Goal: Task Accomplishment & Management: Manage account settings

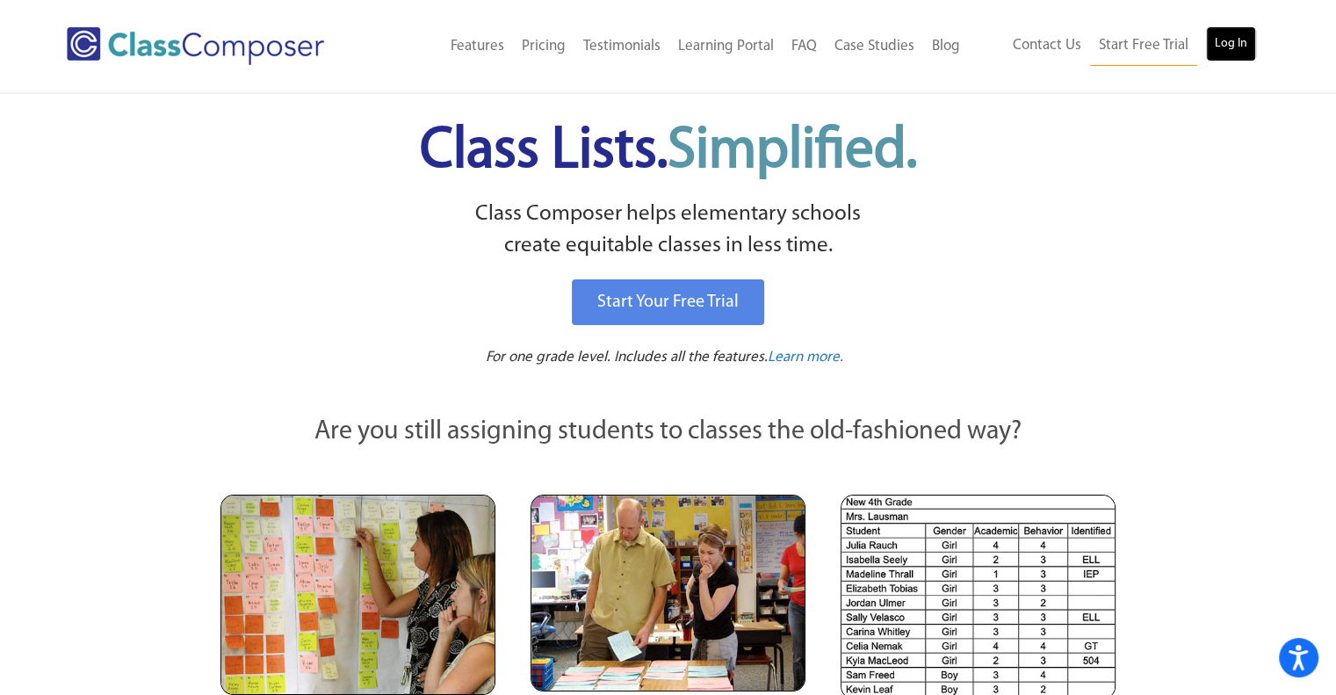
click at [1231, 41] on link "Log In" at bounding box center [1231, 43] width 50 height 35
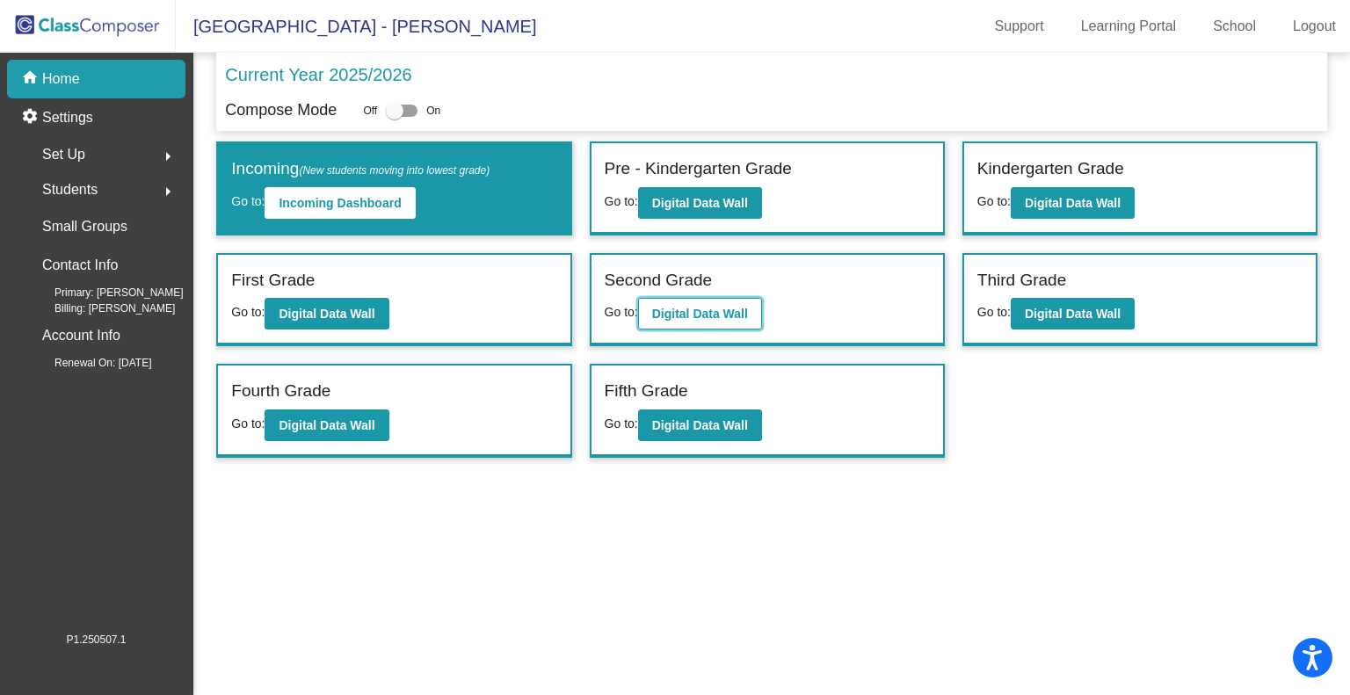
click at [680, 311] on b "Digital Data Wall" at bounding box center [700, 314] width 96 height 14
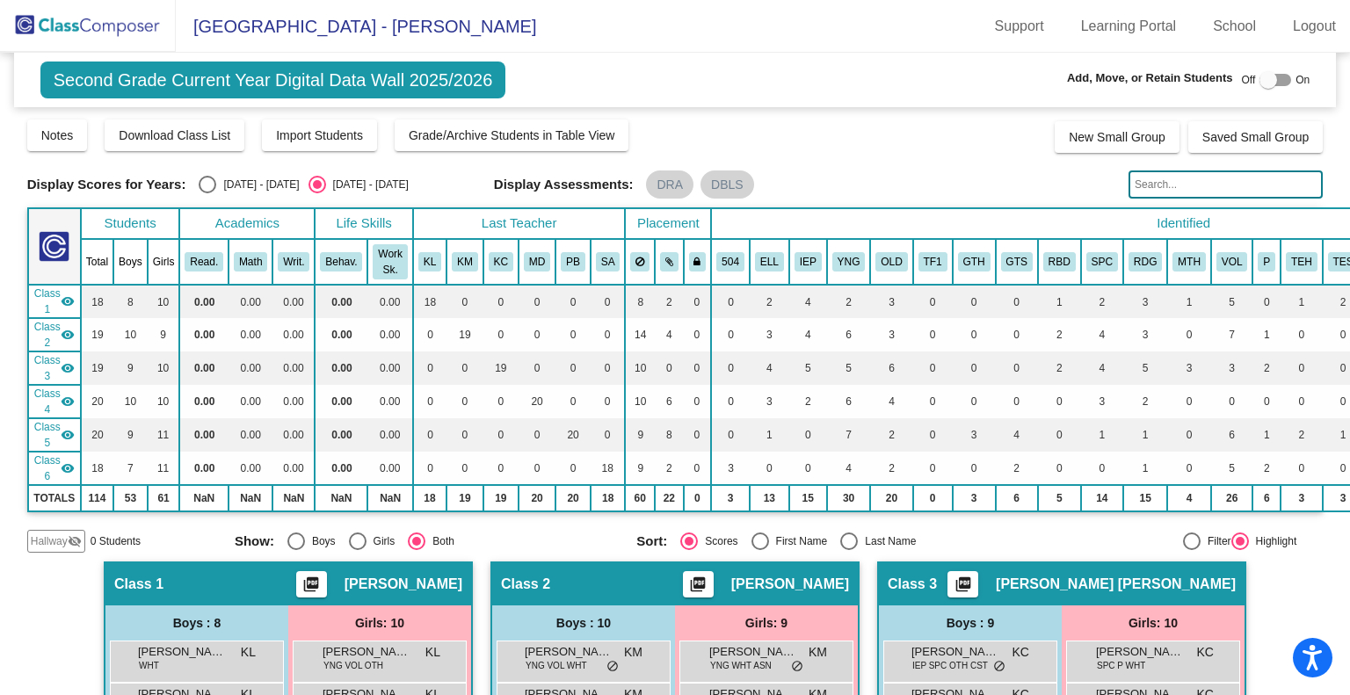
click at [212, 181] on div "Select an option" at bounding box center [208, 185] width 18 height 18
click at [207, 193] on input "2024 - 2025" at bounding box center [206, 193] width 1 height 1
radio input "true"
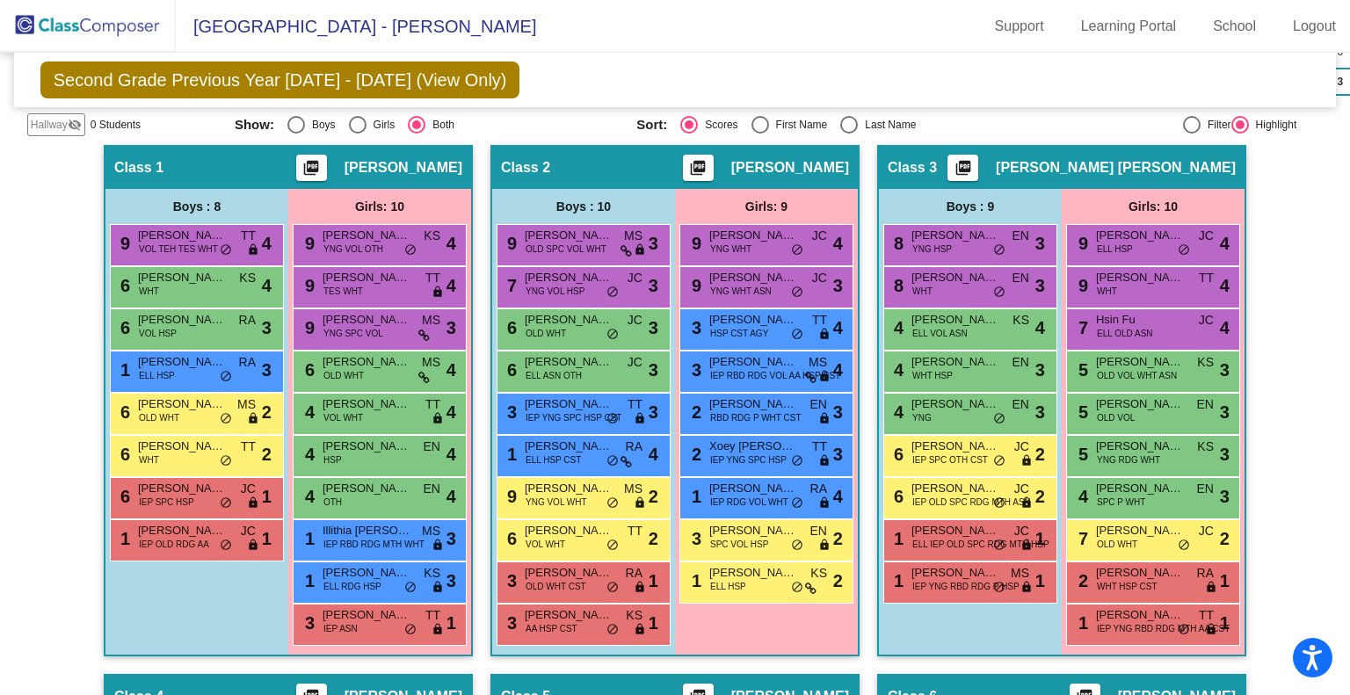
scroll to position [439, 0]
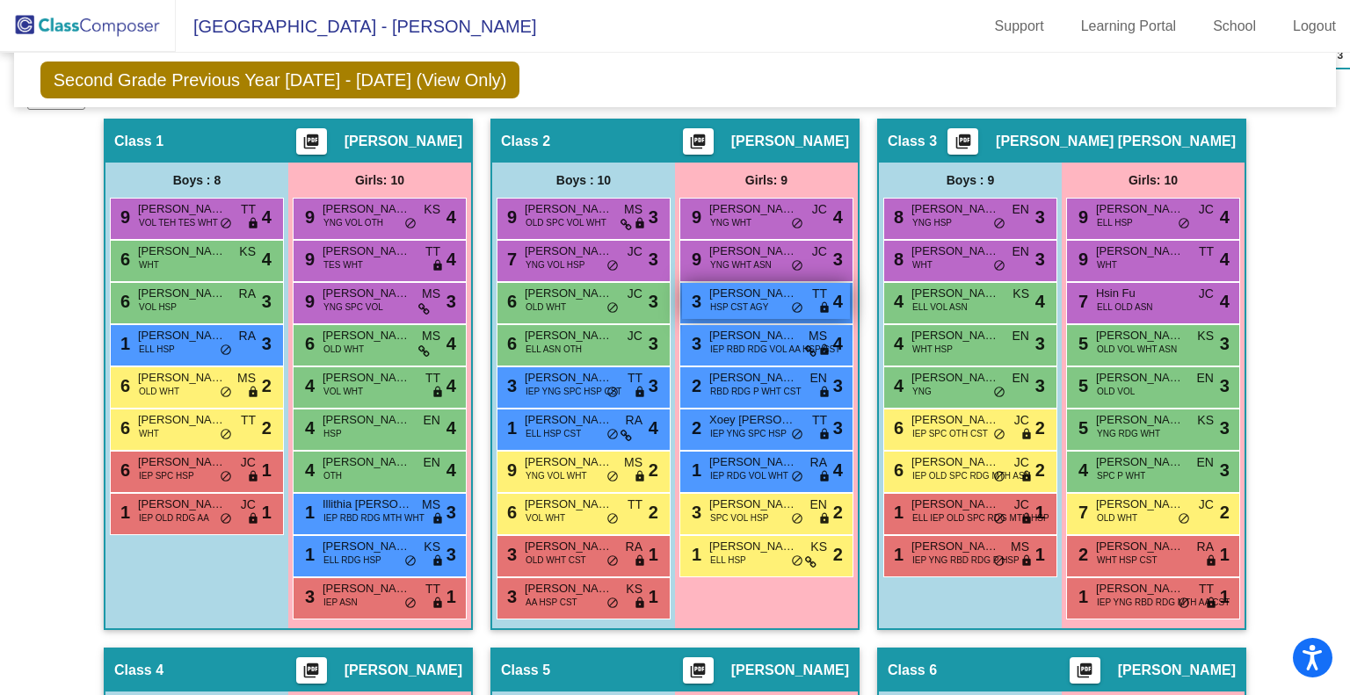
click at [759, 294] on span "Avinna Garza" at bounding box center [753, 294] width 88 height 18
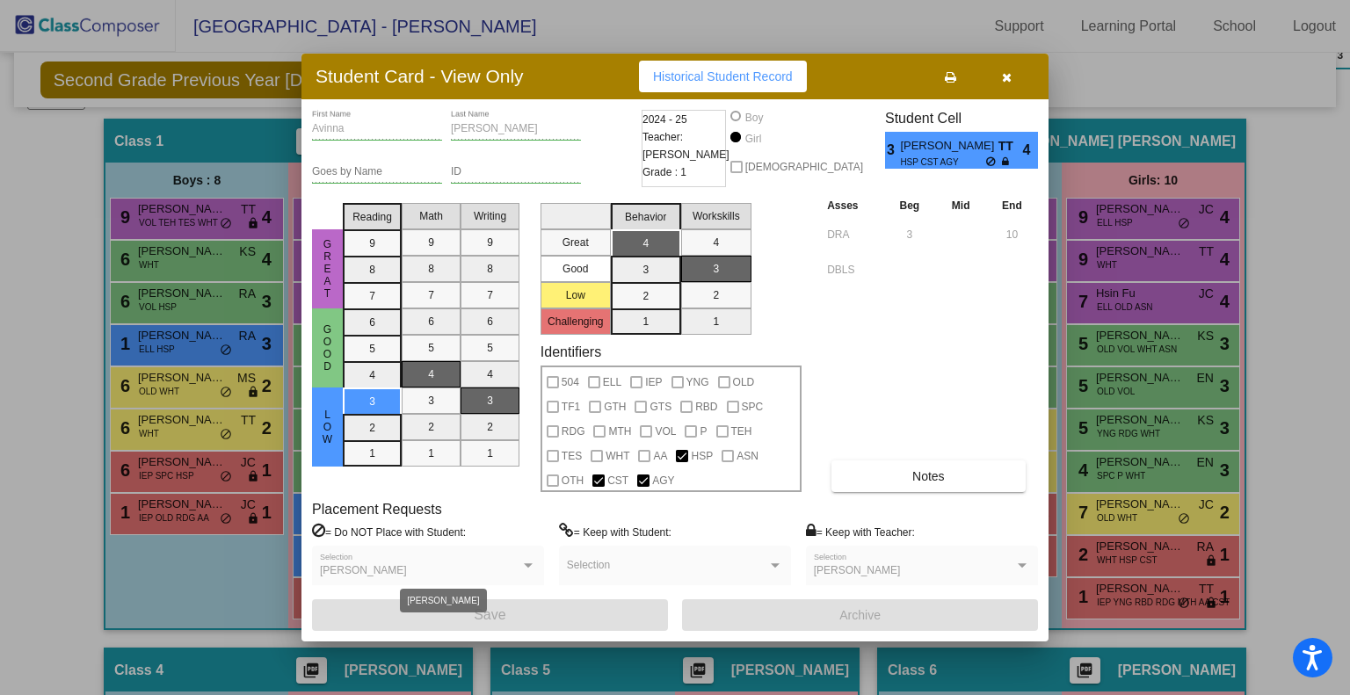
click at [531, 560] on div at bounding box center [528, 566] width 16 height 12
click at [1005, 83] on icon "button" at bounding box center [1007, 77] width 10 height 12
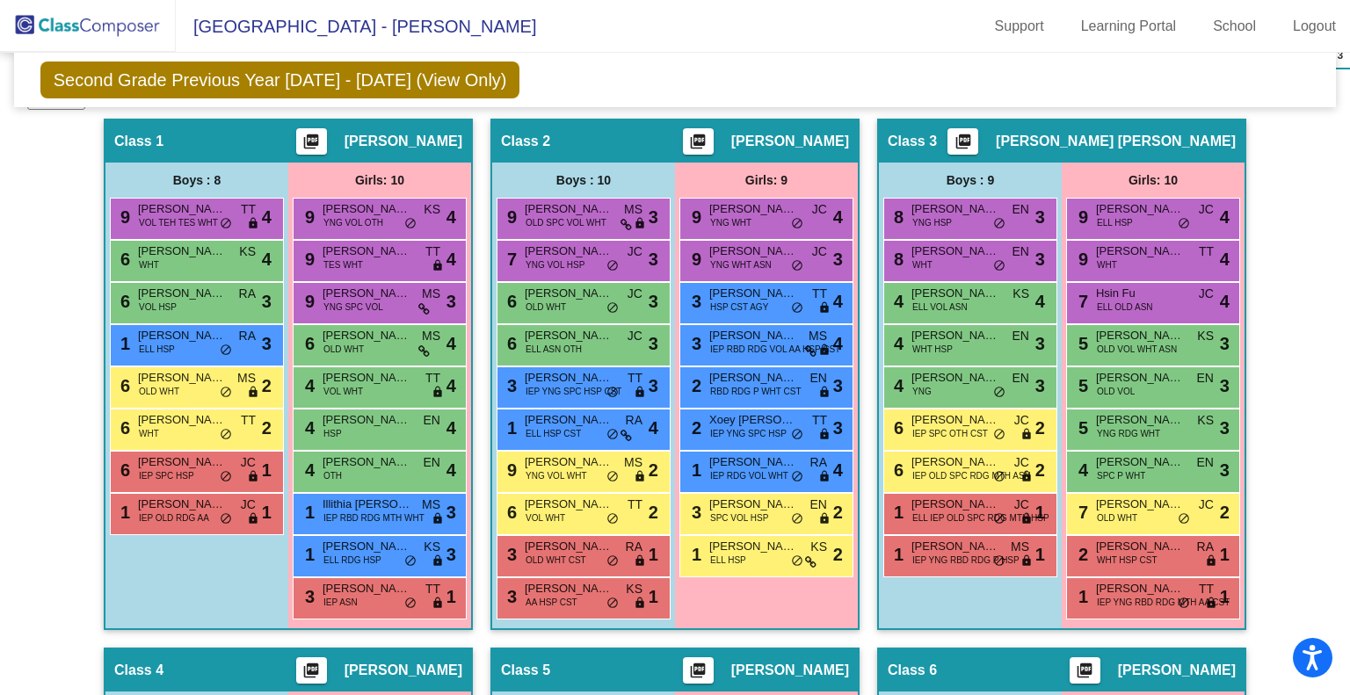
scroll to position [0, 0]
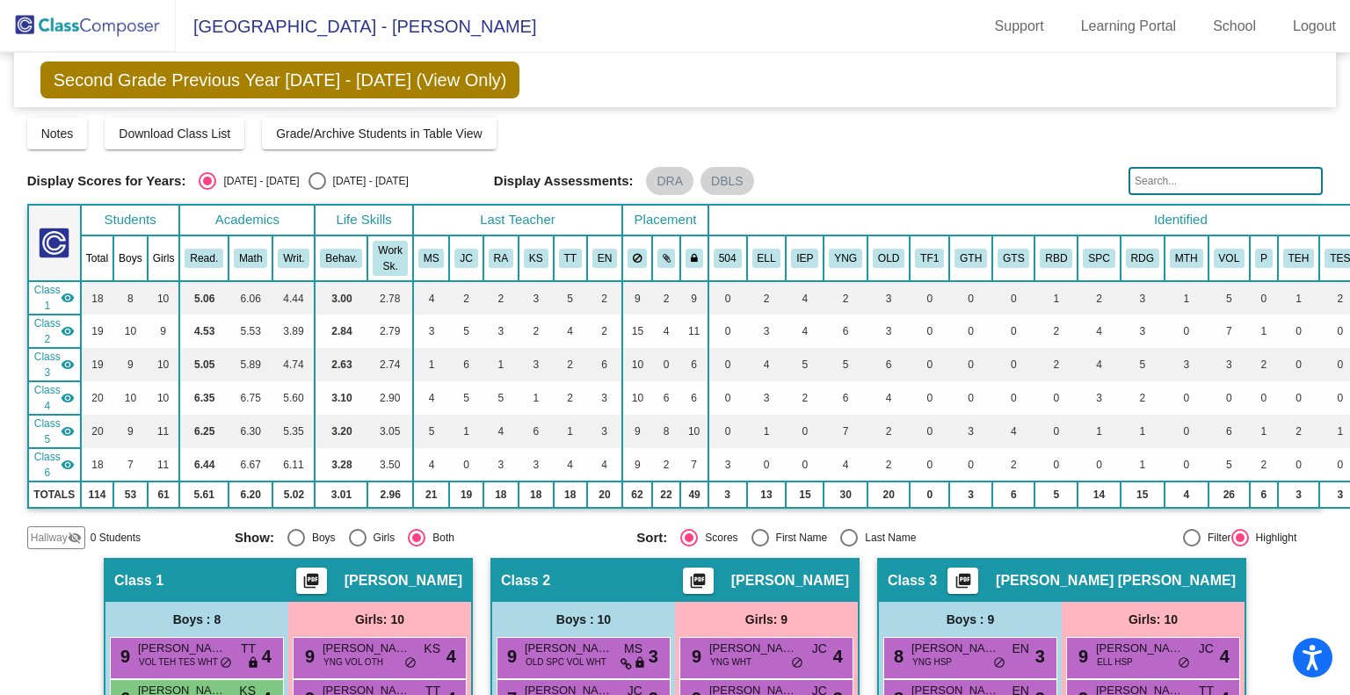
click at [308, 188] on div "Select an option" at bounding box center [317, 181] width 18 height 18
click at [316, 190] on input "2025 - 2026" at bounding box center [316, 190] width 1 height 1
radio input "true"
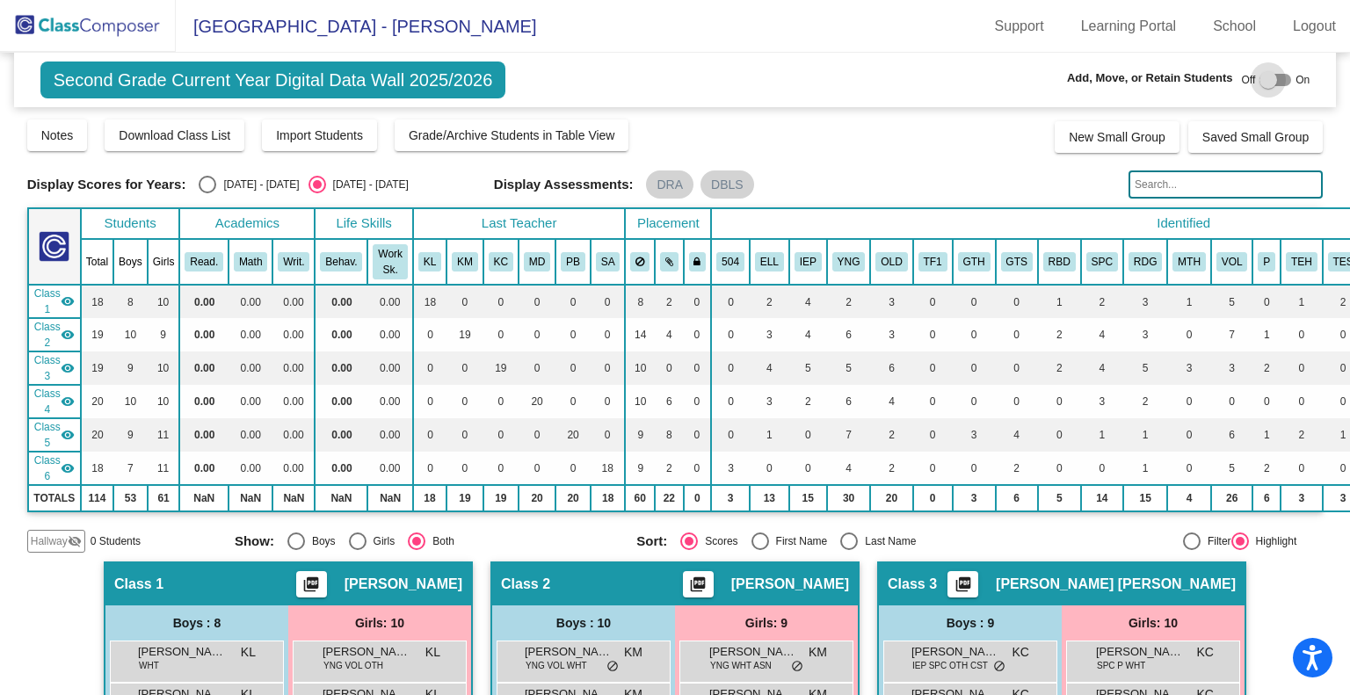
click at [1259, 83] on div at bounding box center [1268, 80] width 18 height 18
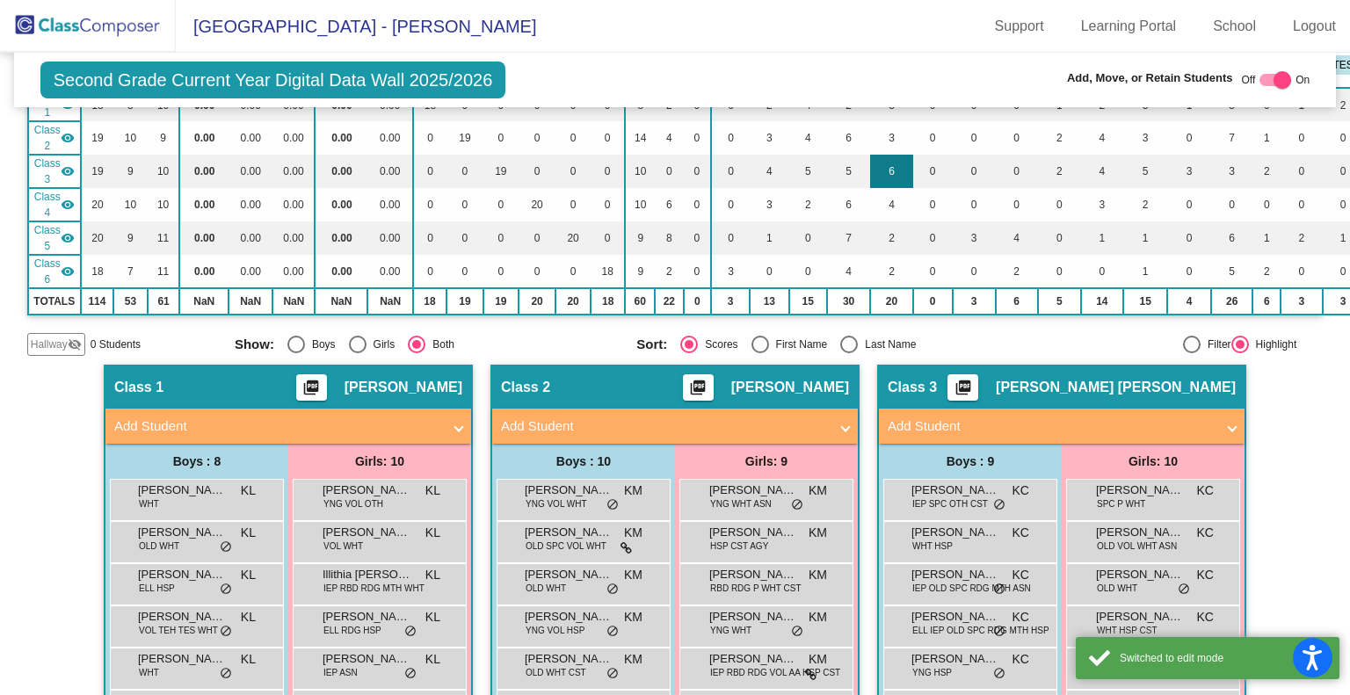
scroll to position [439, 0]
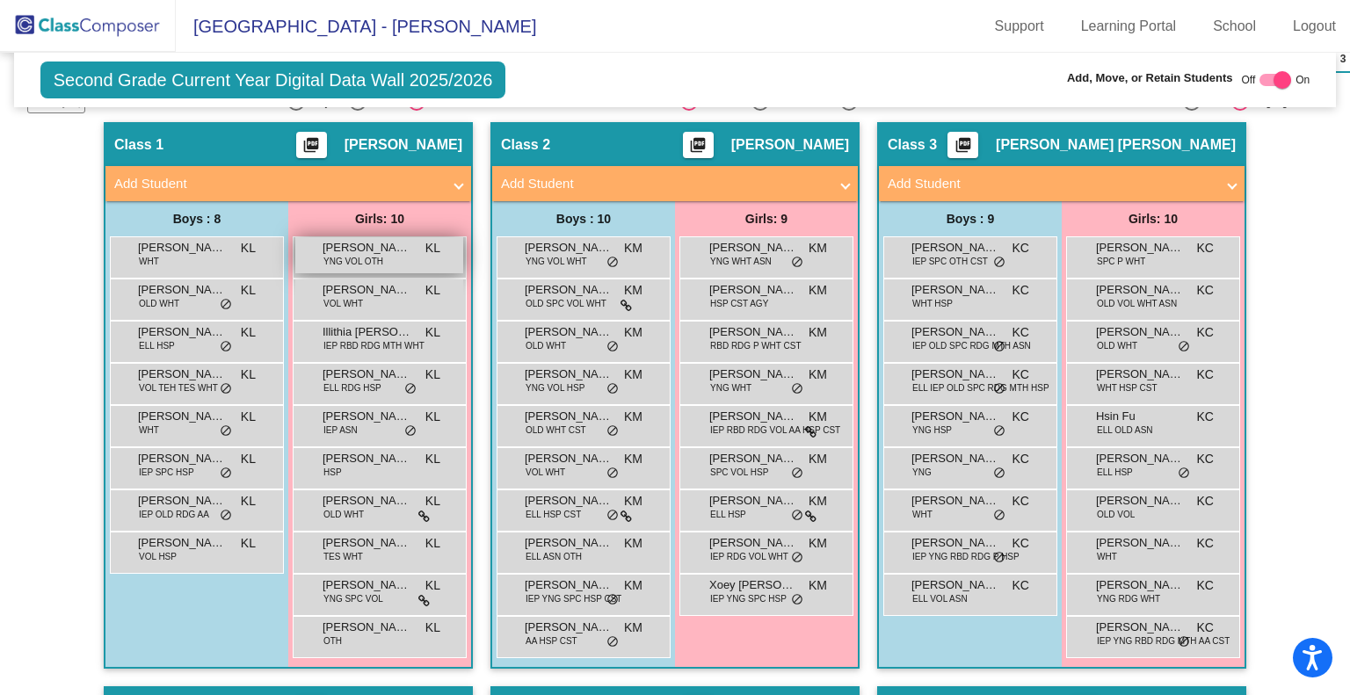
click at [364, 245] on span "Ava Ansari" at bounding box center [366, 248] width 88 height 18
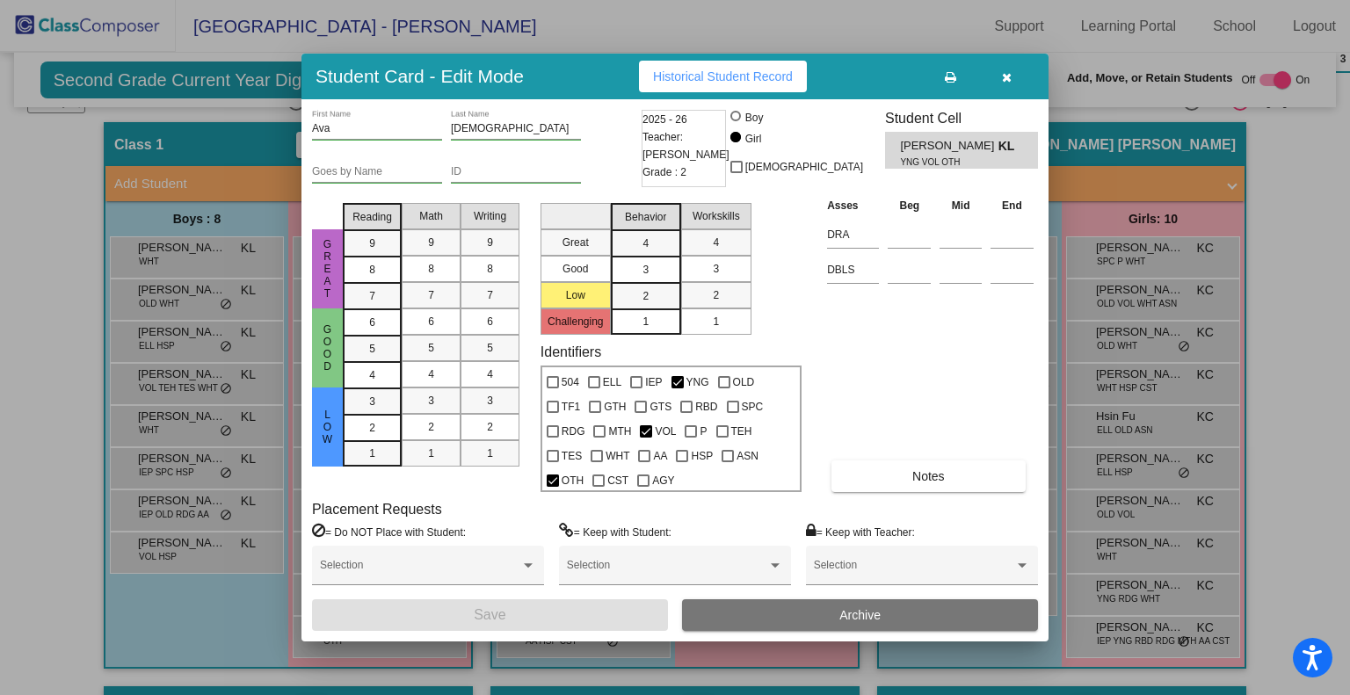
click at [1027, 79] on button "button" at bounding box center [1006, 77] width 56 height 32
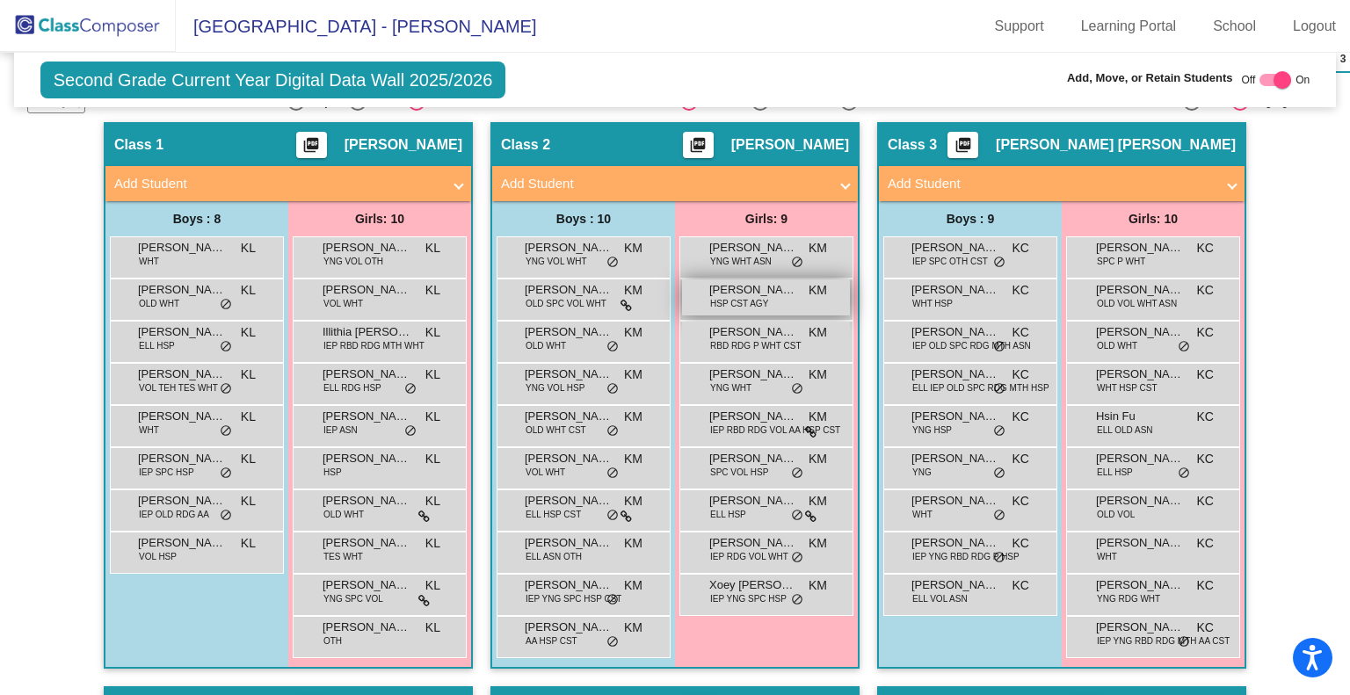
click at [768, 289] on span "Avinna Garza" at bounding box center [753, 290] width 88 height 18
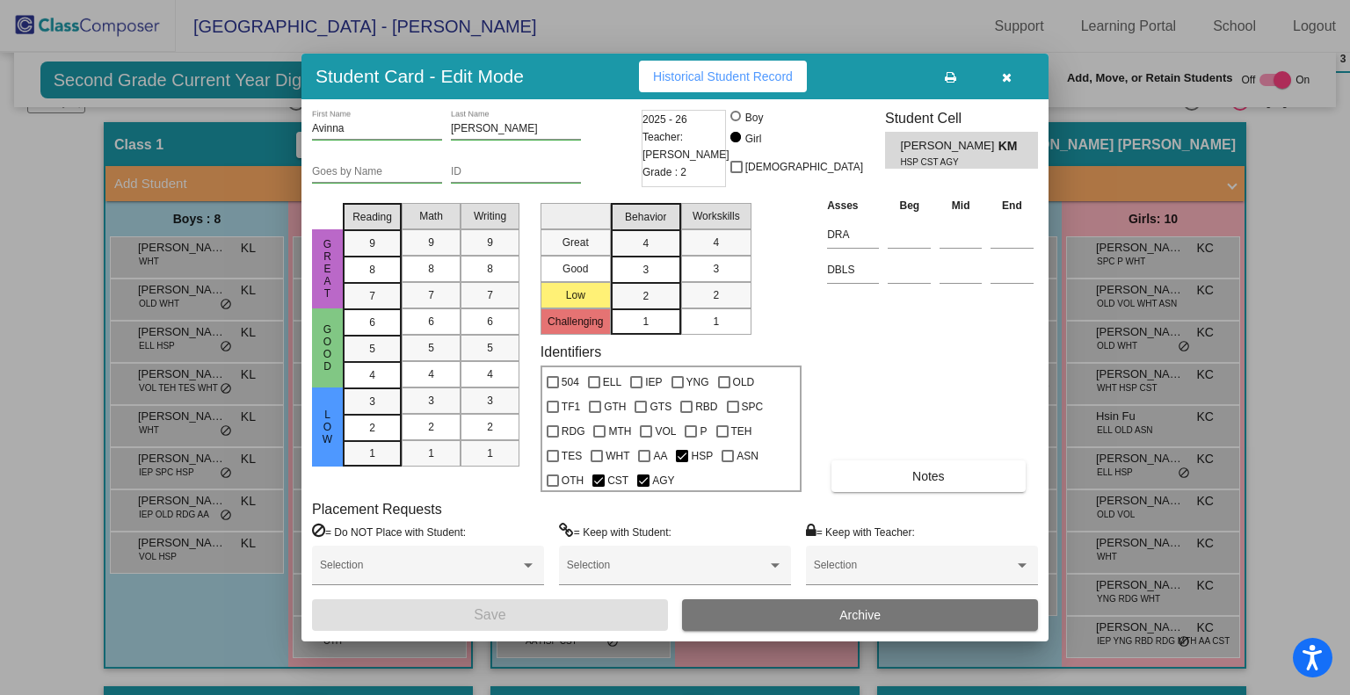
click at [1014, 76] on button "button" at bounding box center [1006, 77] width 56 height 32
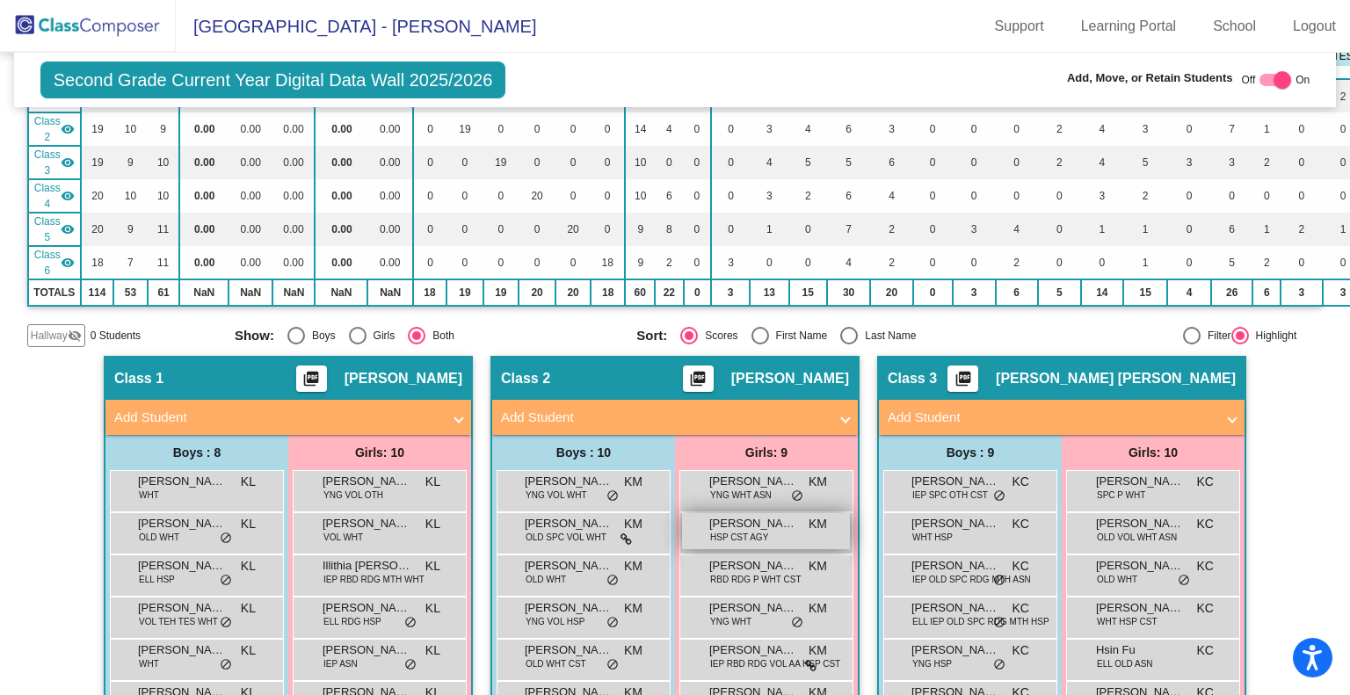
scroll to position [351, 0]
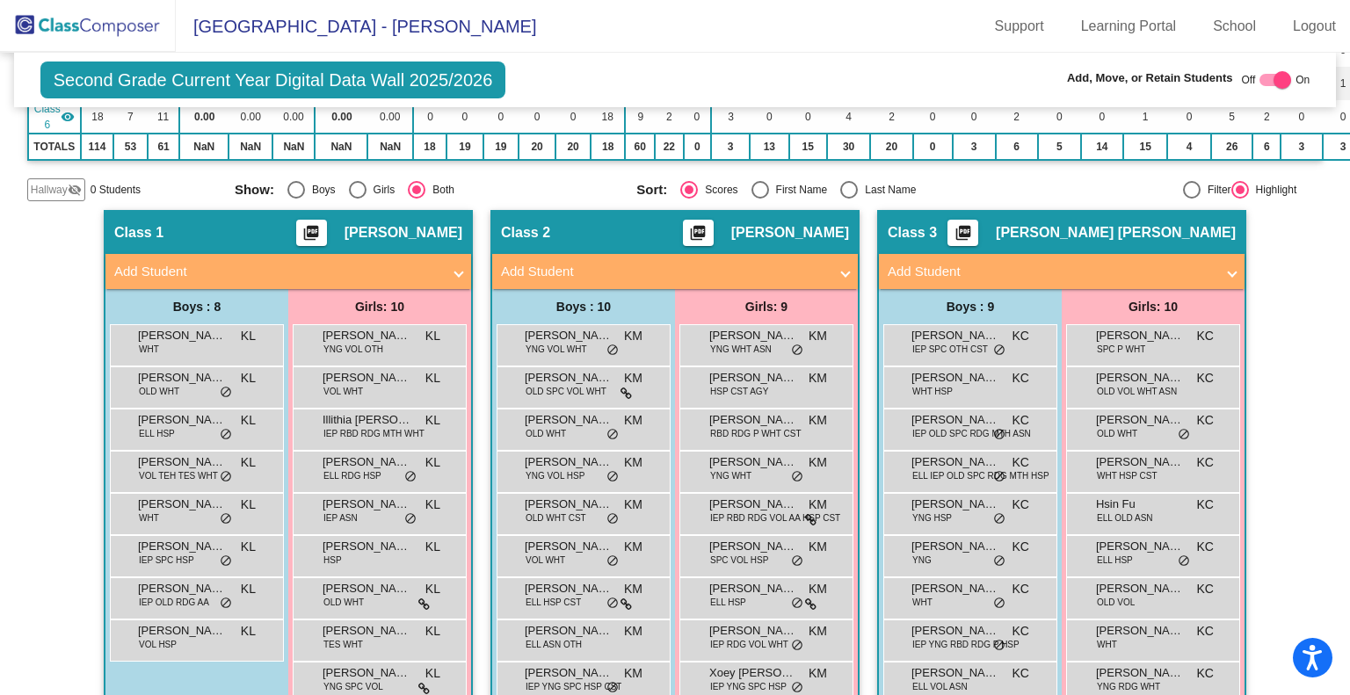
click at [1262, 76] on div at bounding box center [1275, 80] width 32 height 12
checkbox input "false"
